Goal: Task Accomplishment & Management: Manage account settings

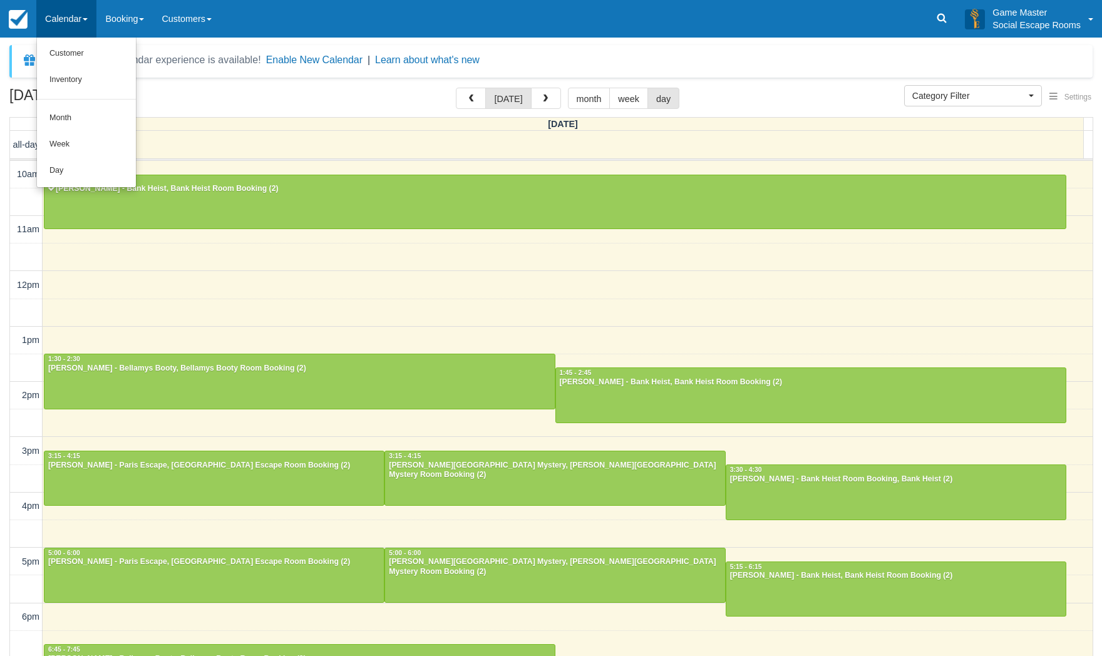
select select
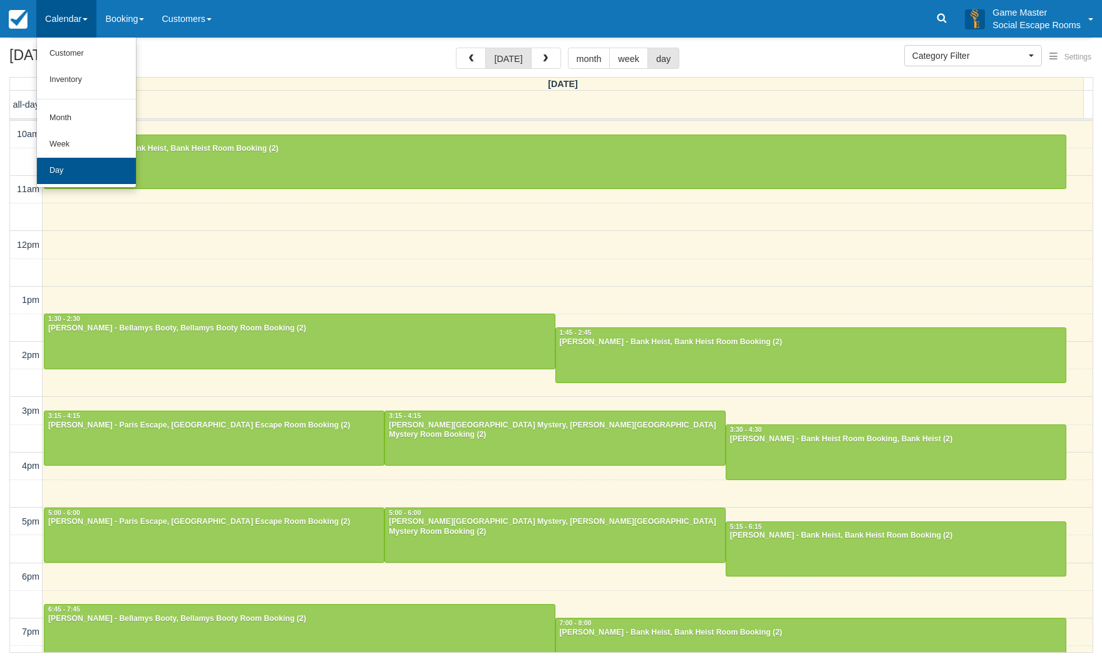
scroll to position [159, 0]
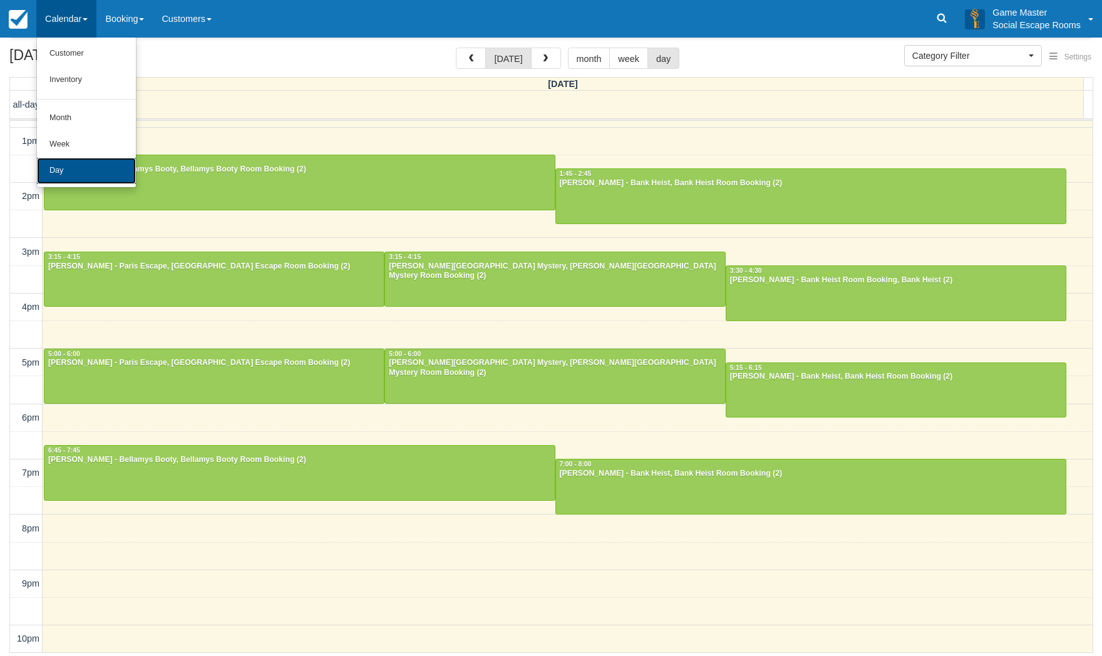
click at [71, 176] on link "Day" at bounding box center [86, 171] width 99 height 26
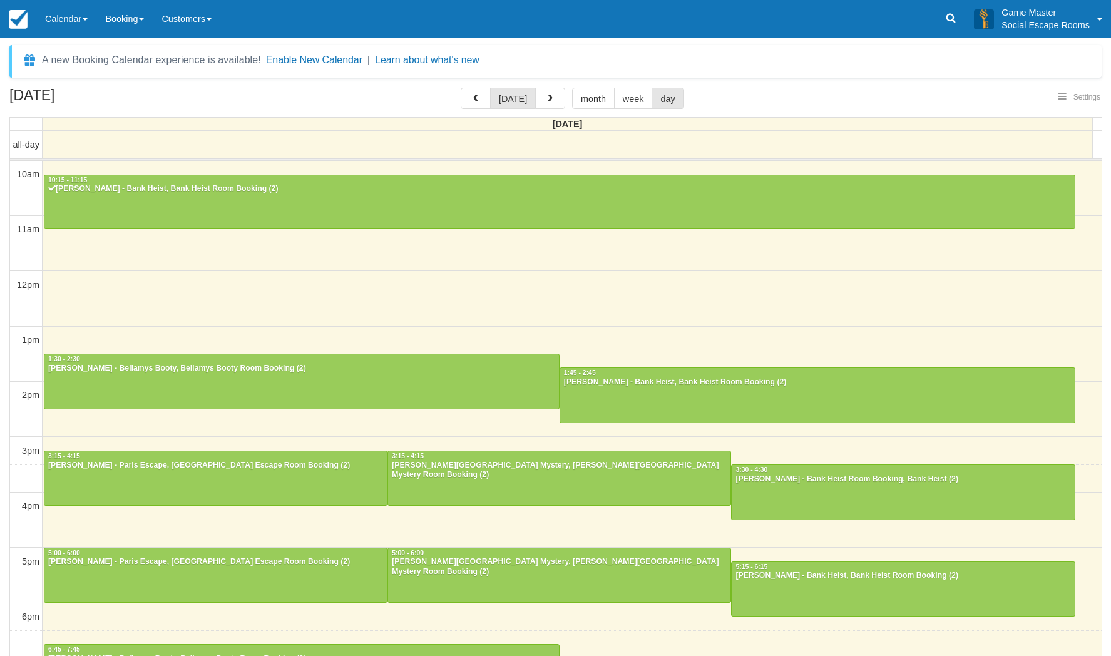
select select
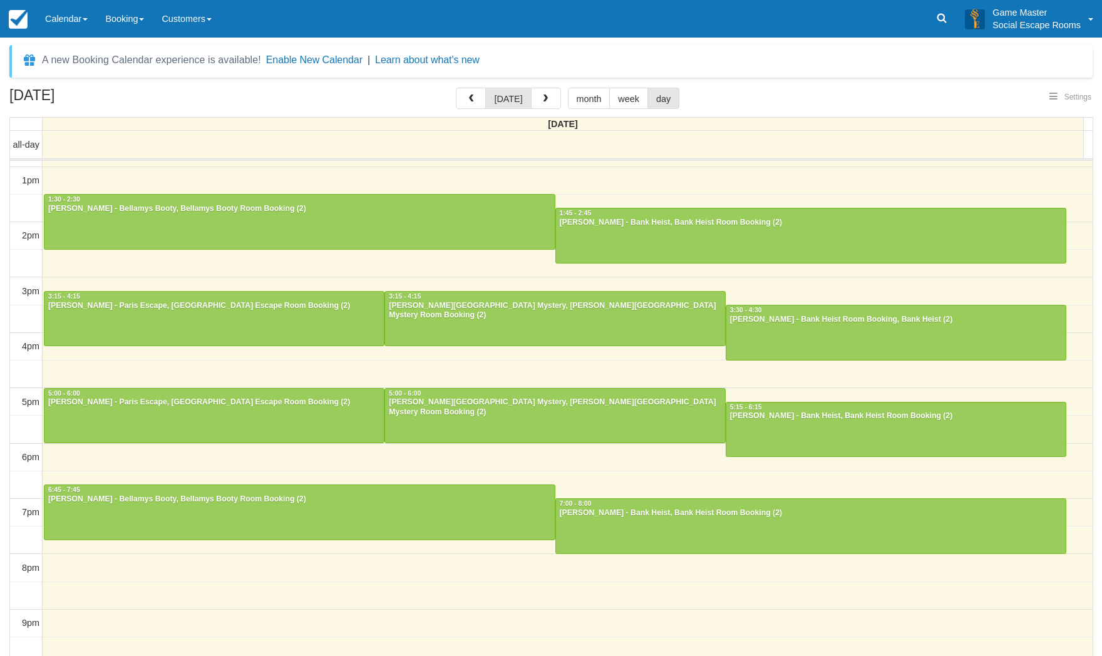
select select
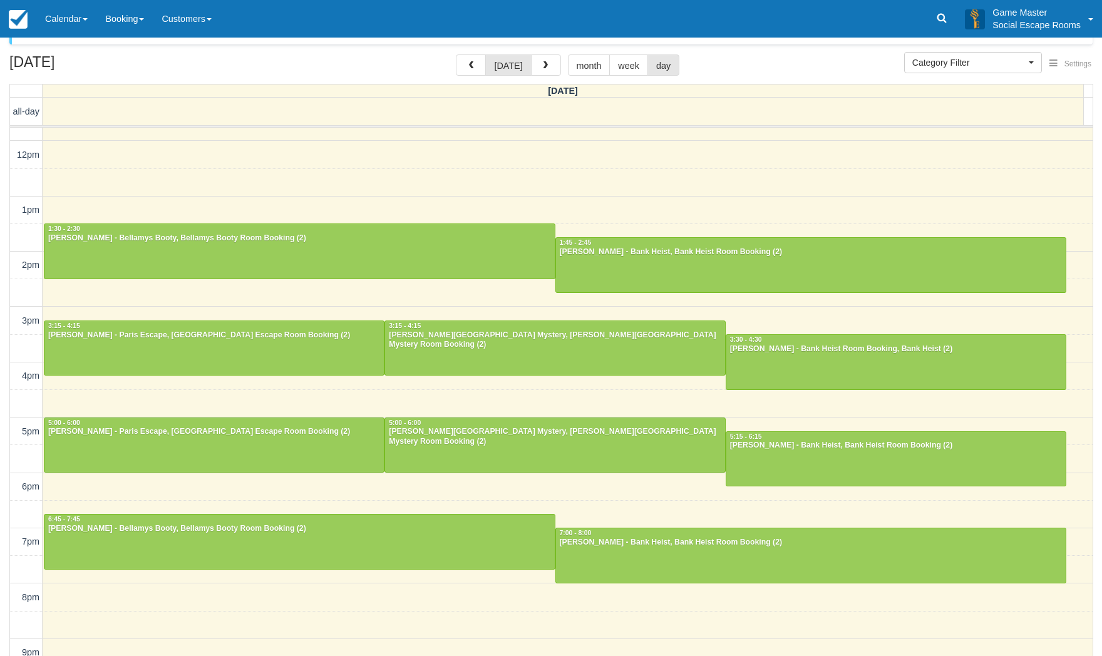
scroll to position [38, 0]
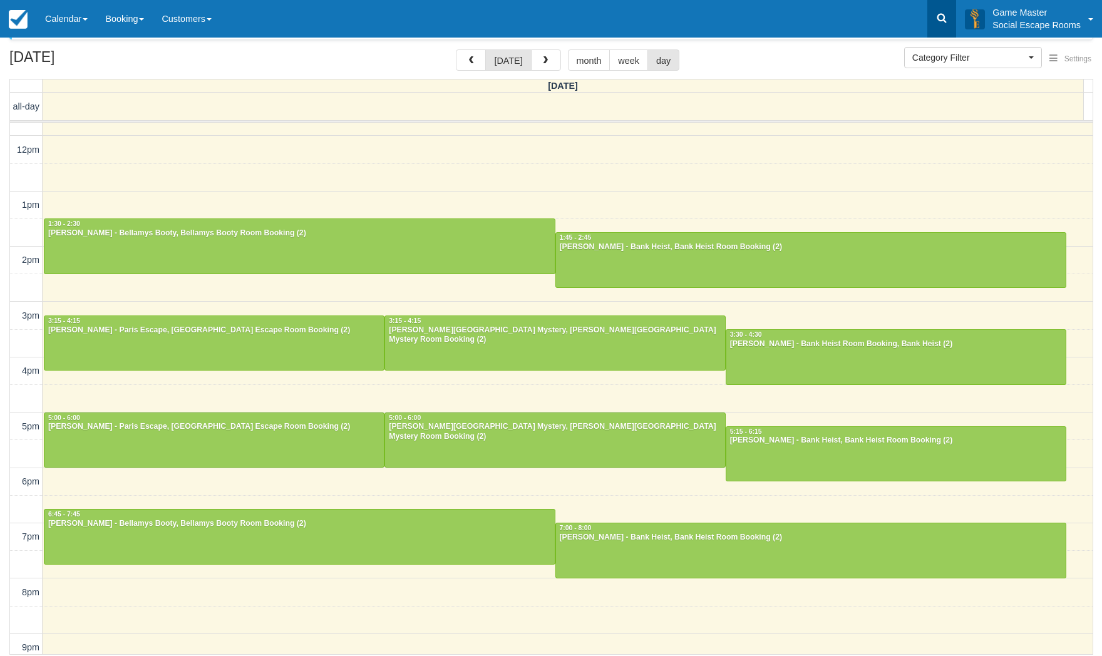
click at [933, 13] on link at bounding box center [941, 19] width 29 height 38
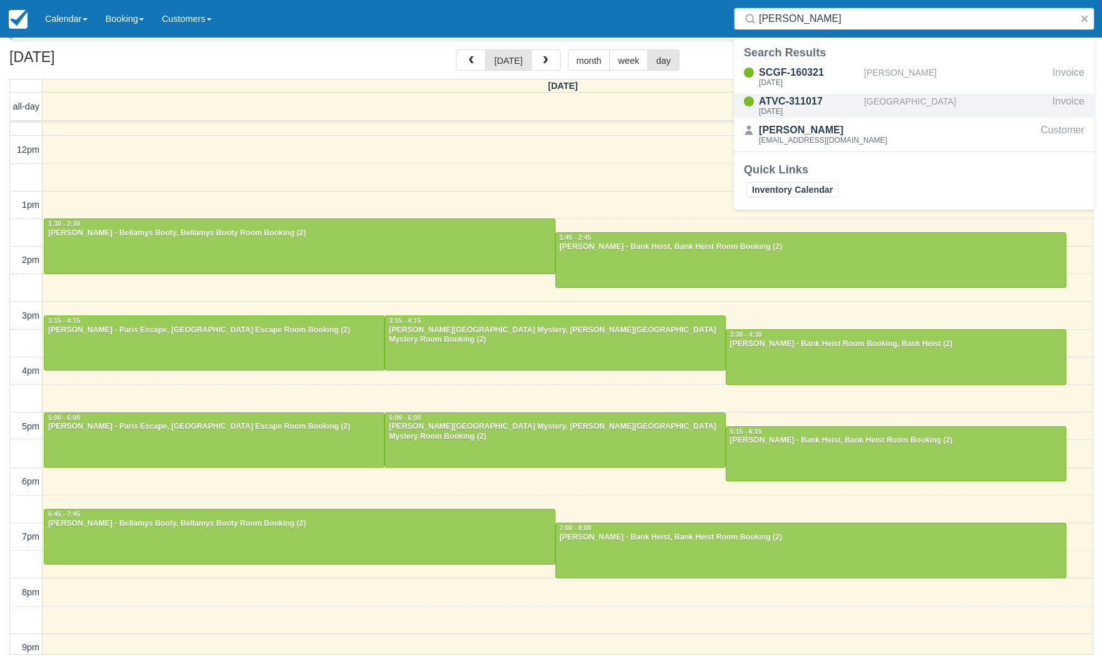
type input "askew"
drag, startPoint x: 801, startPoint y: 105, endPoint x: 797, endPoint y: 90, distance: 16.3
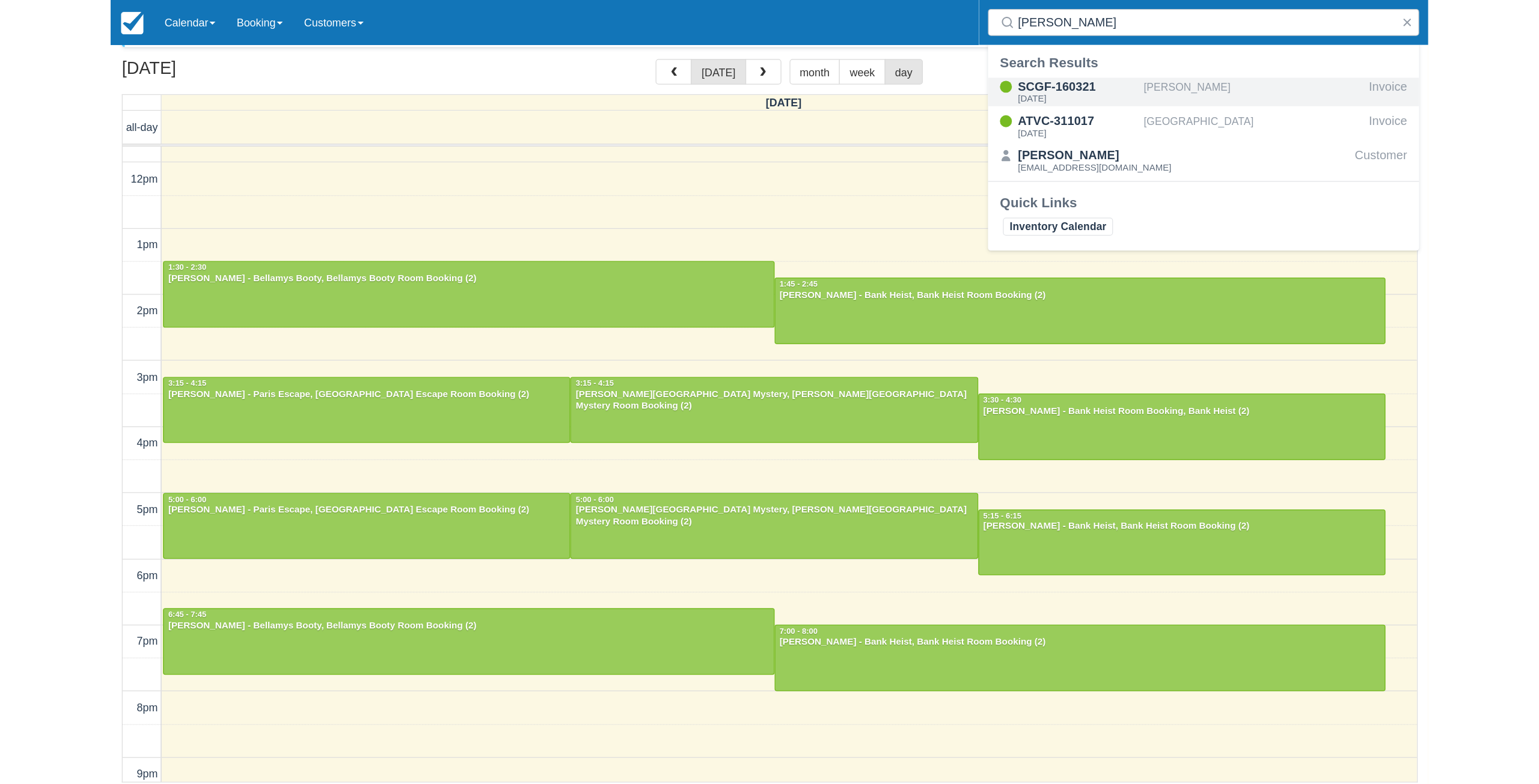
scroll to position [0, 0]
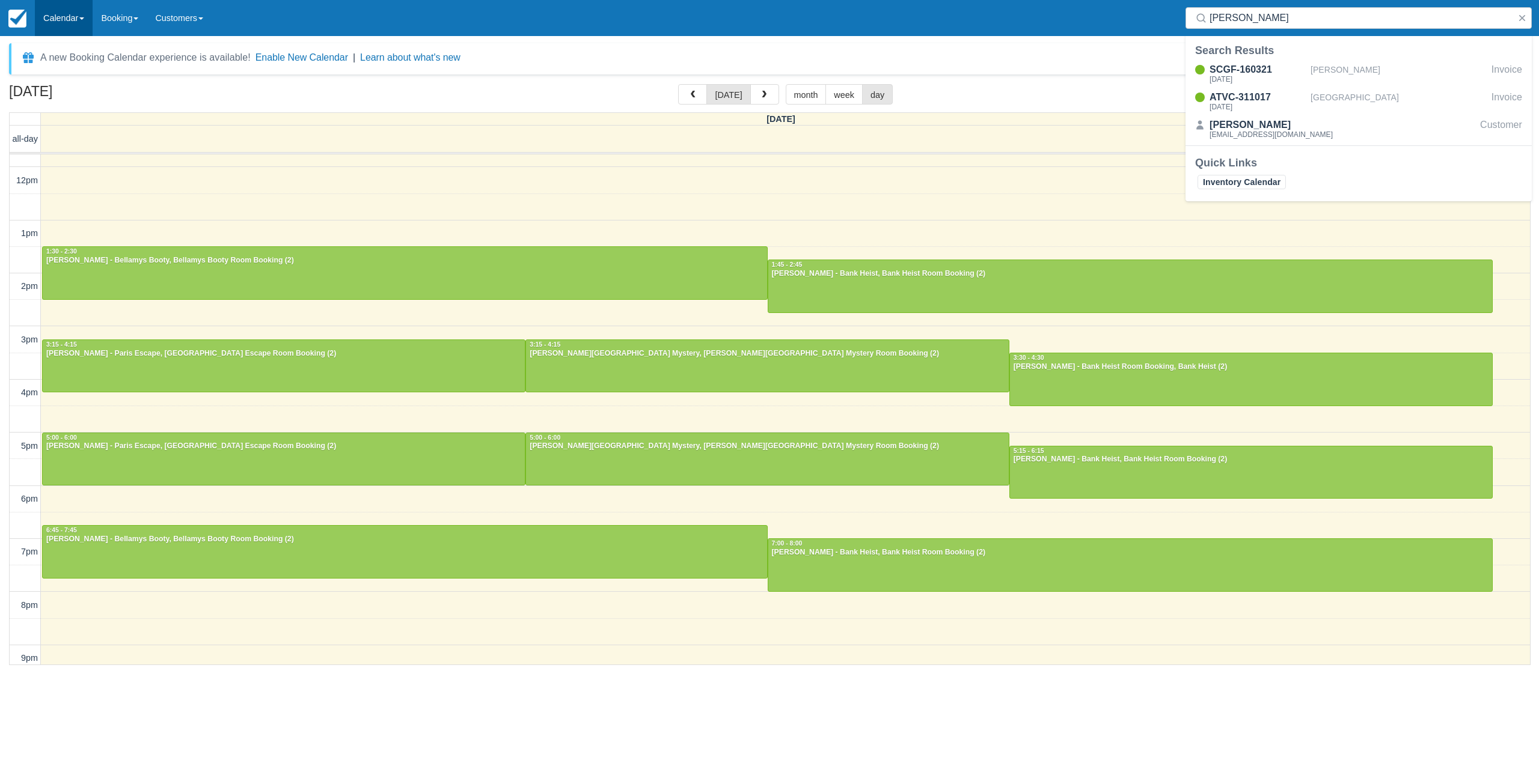
click at [79, 26] on link "Calendar" at bounding box center [63, 18] width 58 height 36
click at [60, 155] on link "Day" at bounding box center [83, 164] width 95 height 25
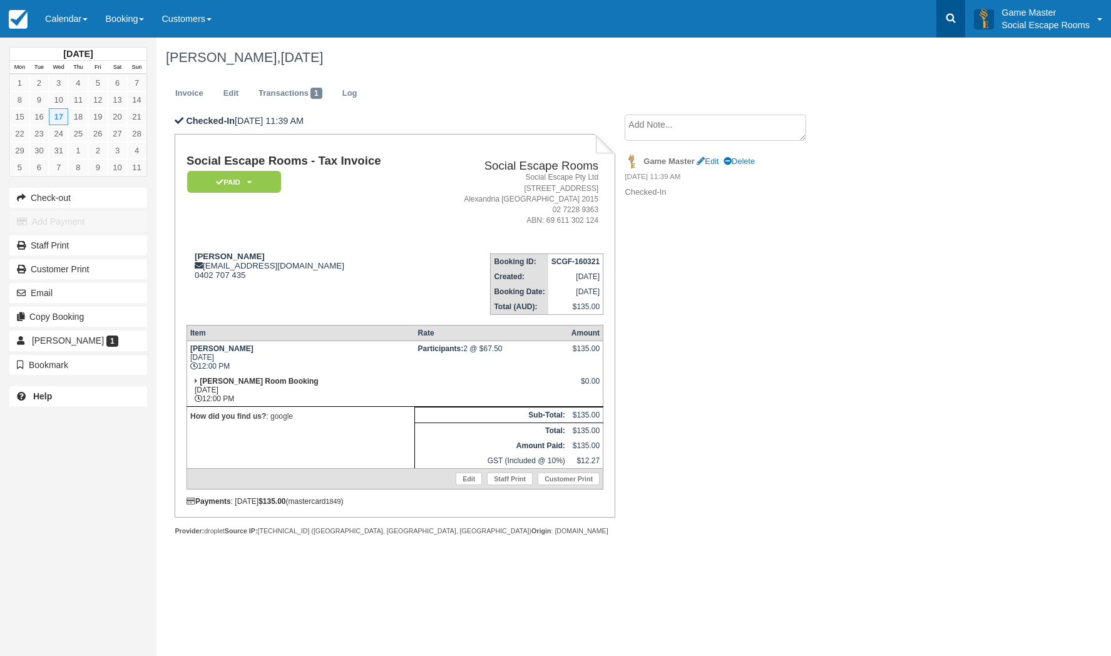
click at [943, 17] on link at bounding box center [951, 19] width 29 height 38
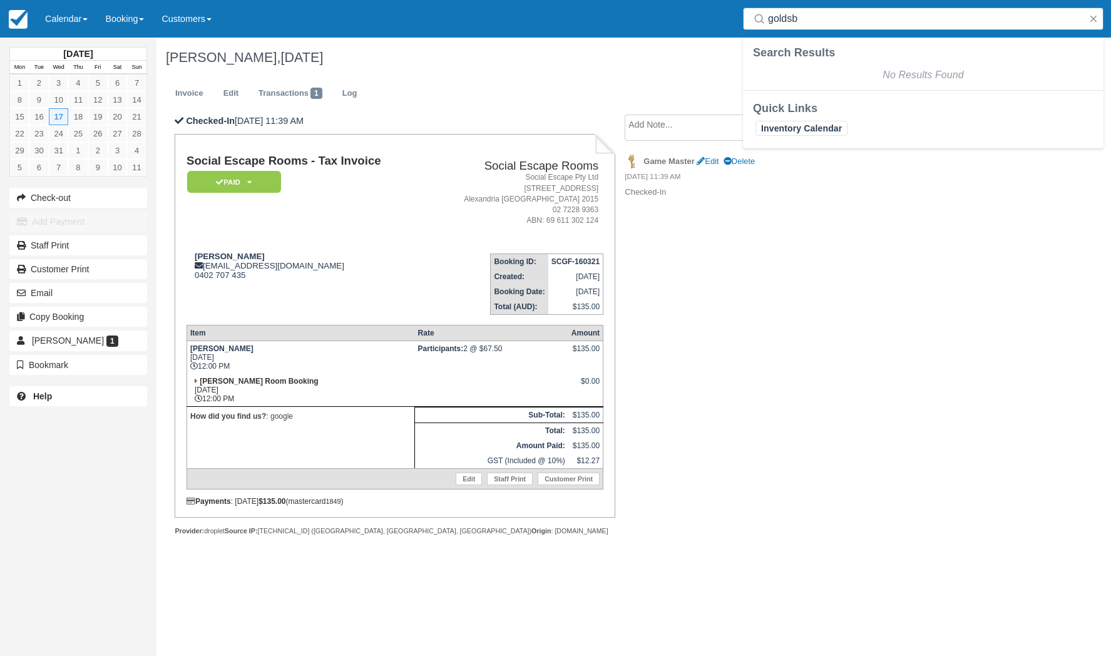
type input "goldsb"
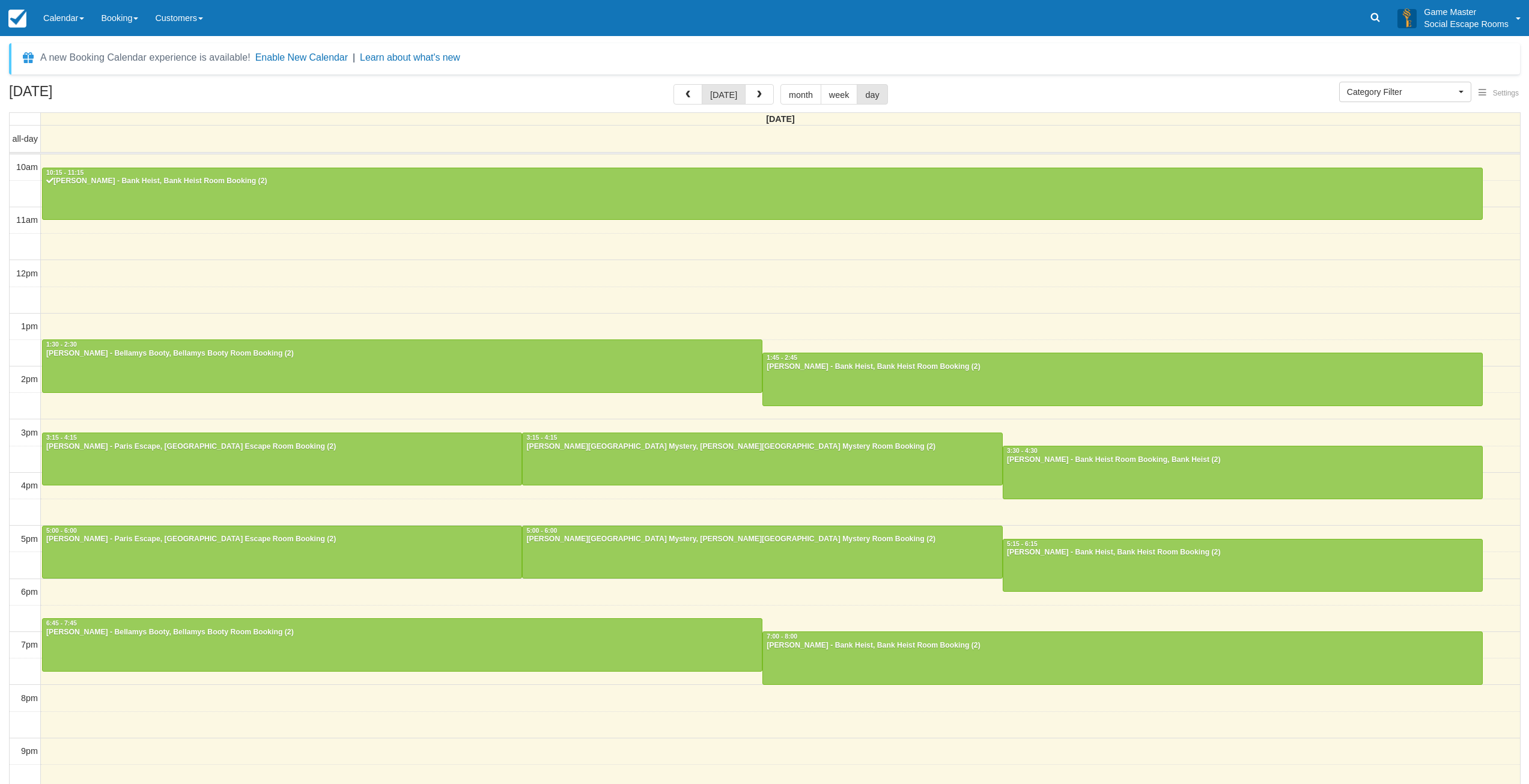
select select
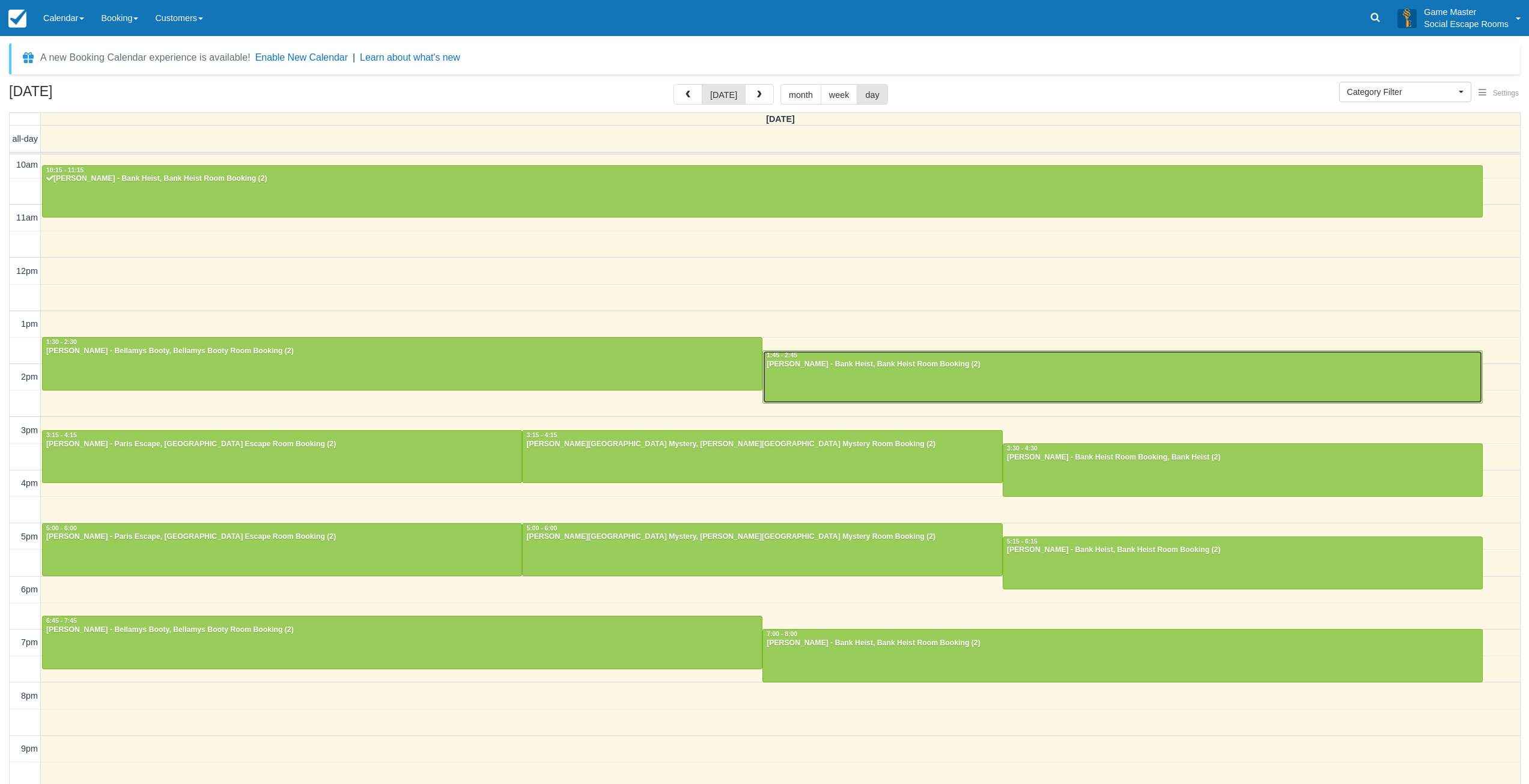
click at [821, 369] on div at bounding box center [1122, 377] width 719 height 52
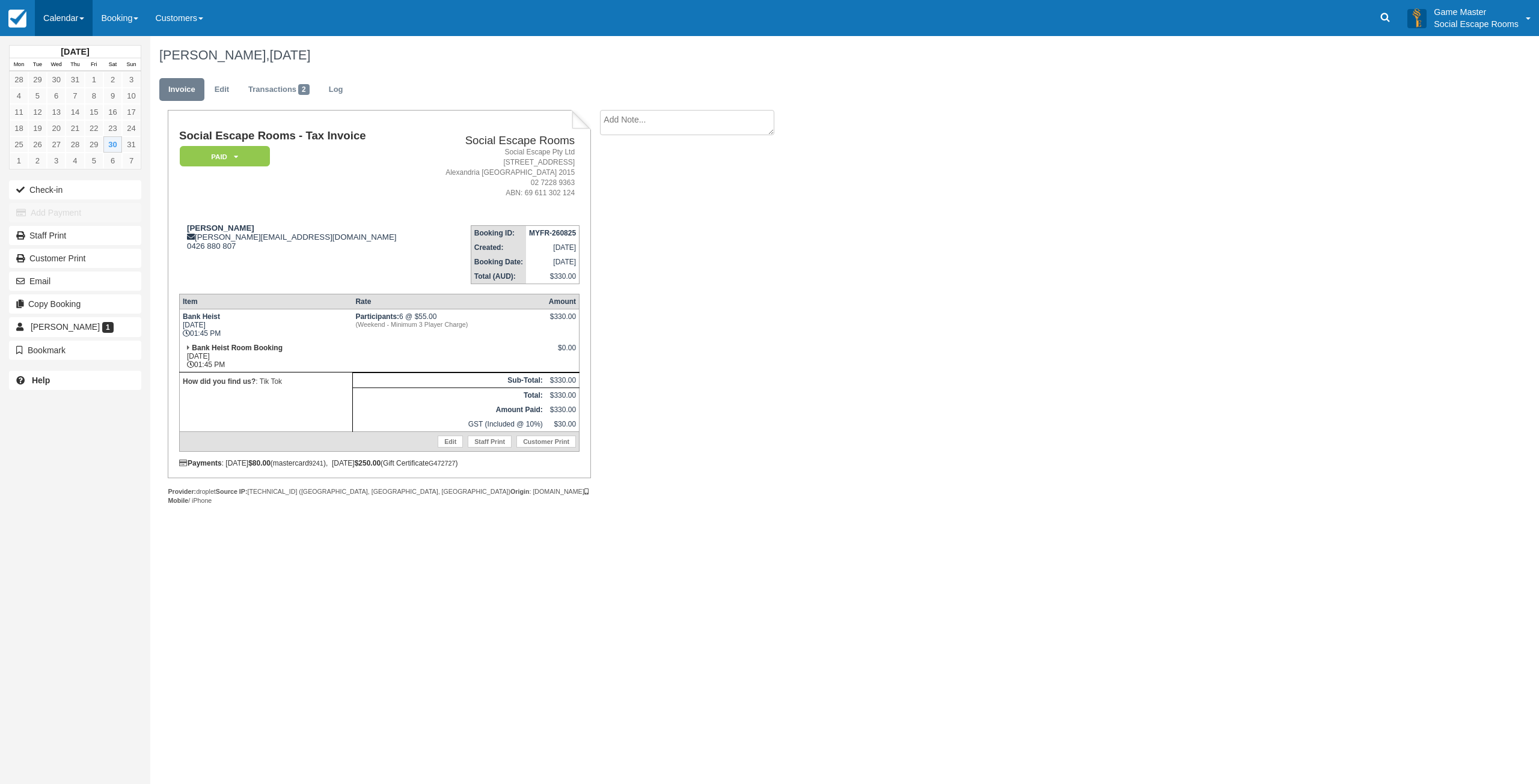
click at [76, 24] on link "Calendar" at bounding box center [63, 18] width 58 height 36
click at [89, 167] on link "Day" at bounding box center [83, 164] width 95 height 25
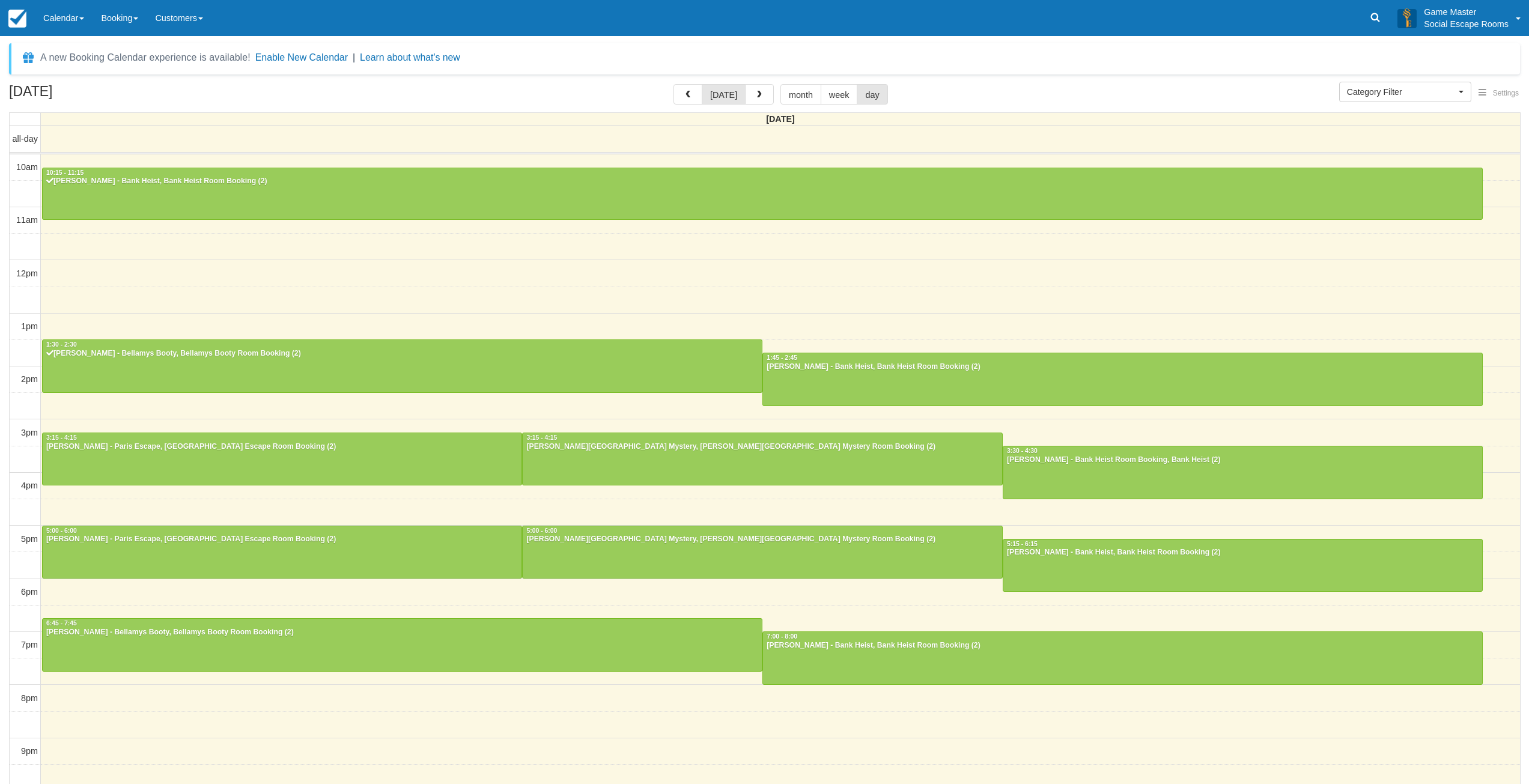
select select
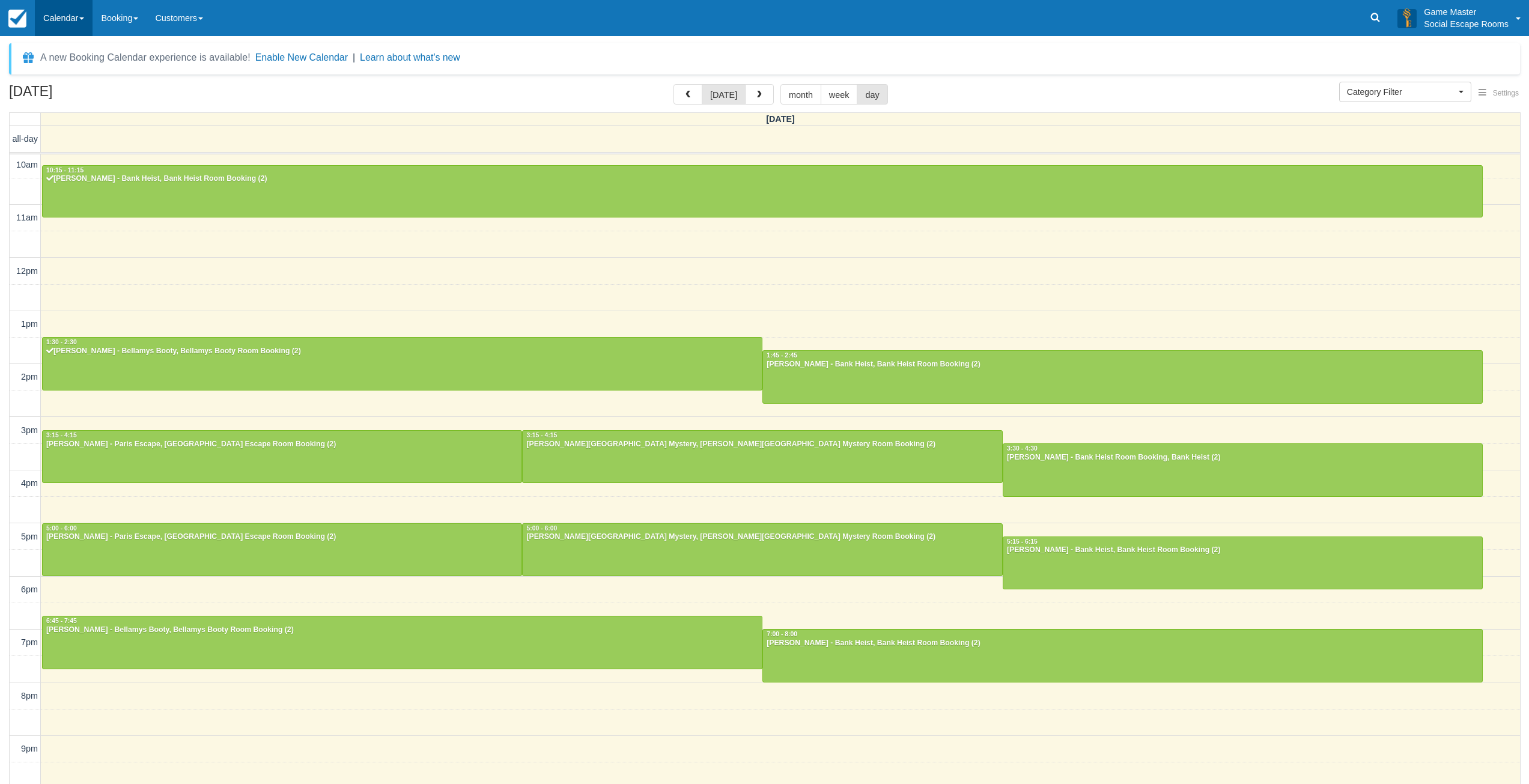
click at [87, 14] on link "Calendar" at bounding box center [63, 18] width 58 height 36
click at [73, 164] on link "Day" at bounding box center [83, 164] width 95 height 25
